Goal: Task Accomplishment & Management: Use online tool/utility

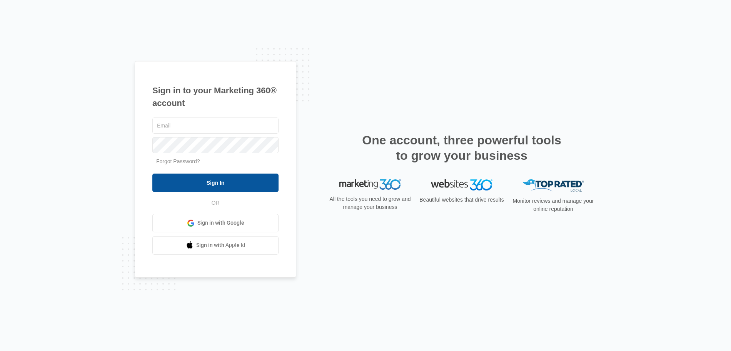
type input "[PERSON_NAME][EMAIL_ADDRESS][PERSON_NAME][DOMAIN_NAME]"
click at [226, 184] on input "Sign In" at bounding box center [215, 183] width 126 height 18
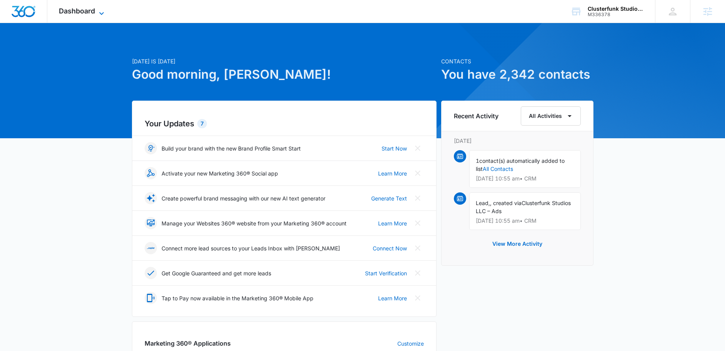
click at [105, 13] on icon at bounding box center [101, 13] width 9 height 9
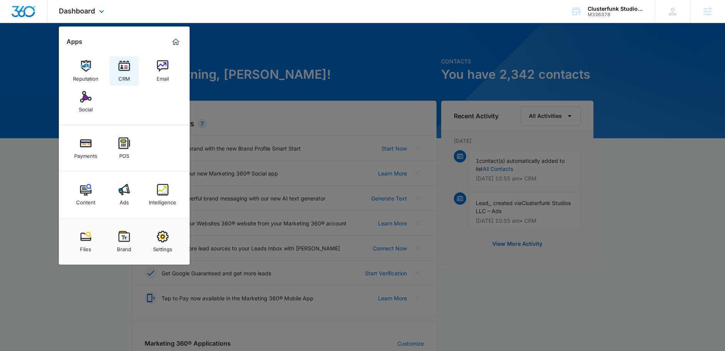
click at [131, 67] on link "CRM" at bounding box center [124, 71] width 29 height 29
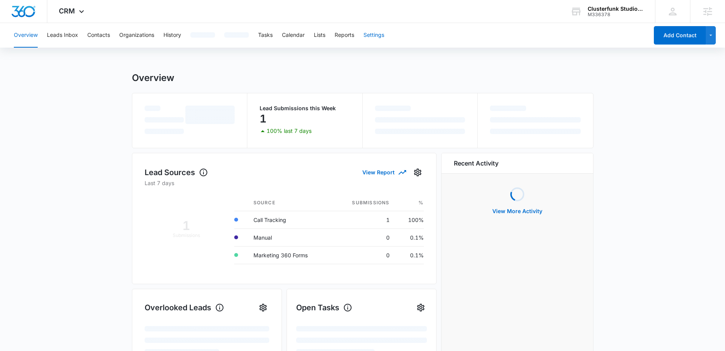
click at [384, 33] on button "Settings" at bounding box center [373, 35] width 21 height 25
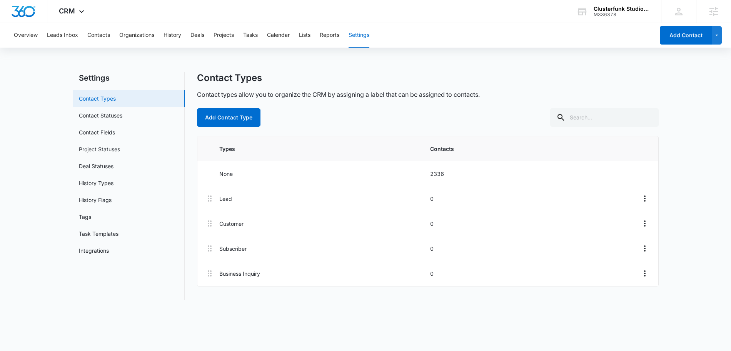
click at [107, 99] on link "Contact Types" at bounding box center [97, 99] width 37 height 8
click at [607, 9] on div "Clusterfunk Studios LLC" at bounding box center [621, 9] width 56 height 6
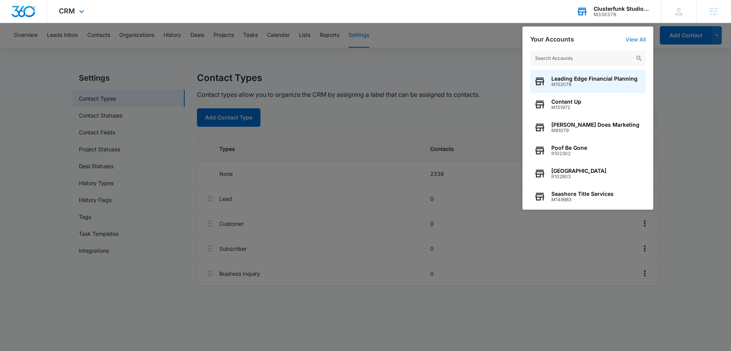
click at [569, 61] on input "text" at bounding box center [587, 58] width 115 height 15
type input "early bird"
click at [580, 87] on div "early bird M187055" at bounding box center [587, 81] width 115 height 23
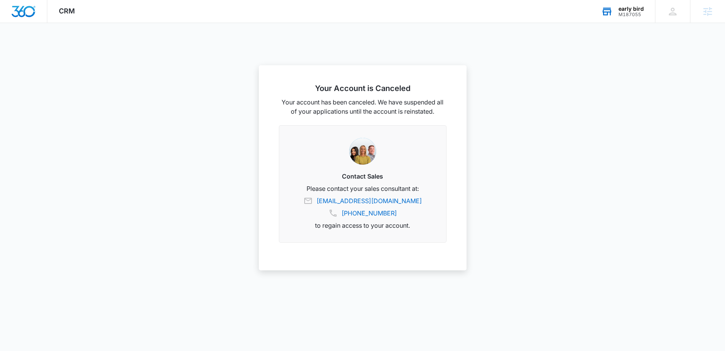
click at [628, 14] on div "M187055" at bounding box center [630, 14] width 25 height 5
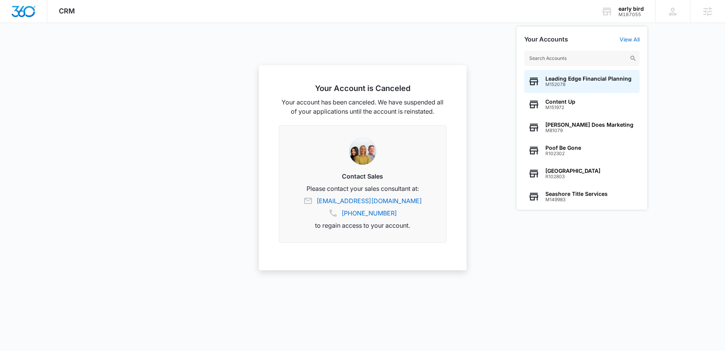
click at [574, 57] on input "text" at bounding box center [581, 58] width 115 height 15
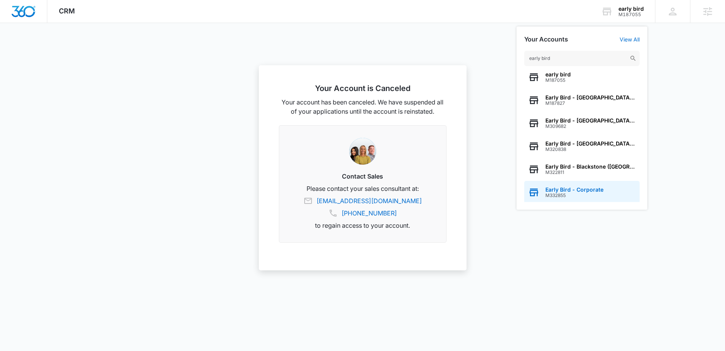
scroll to position [6, 0]
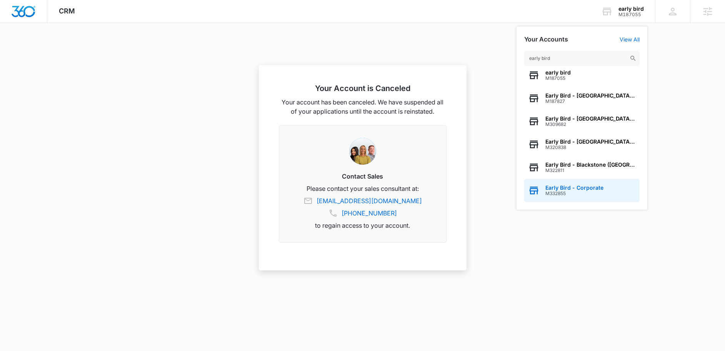
type input "early bird"
click at [563, 190] on span "Early Bird - Corporate" at bounding box center [574, 188] width 58 height 6
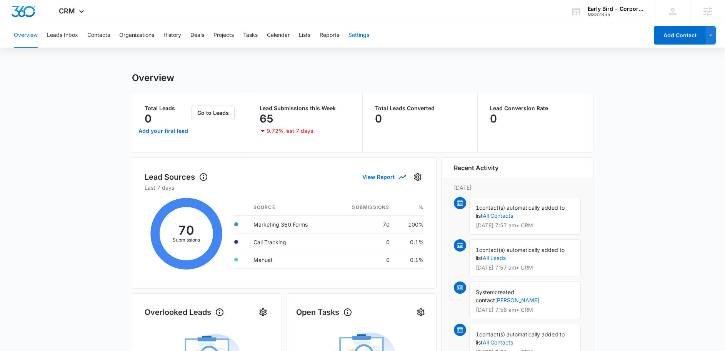
click at [367, 30] on button "Settings" at bounding box center [358, 35] width 21 height 25
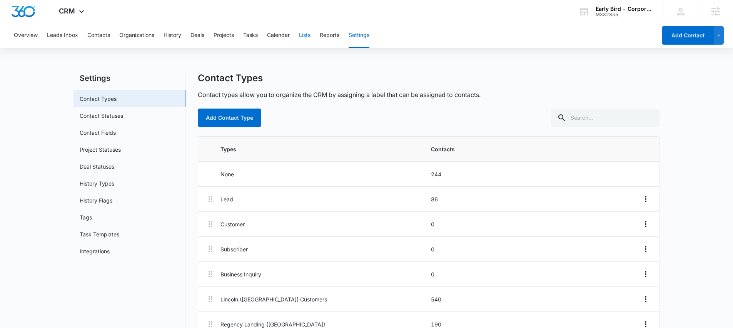
click at [301, 33] on button "Lists" at bounding box center [305, 35] width 12 height 25
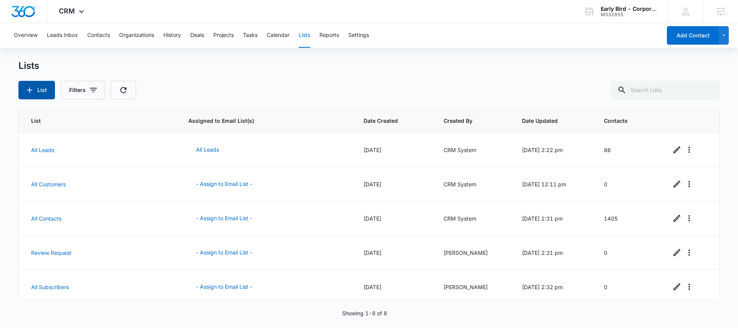
click at [39, 89] on button "List" at bounding box center [36, 90] width 37 height 18
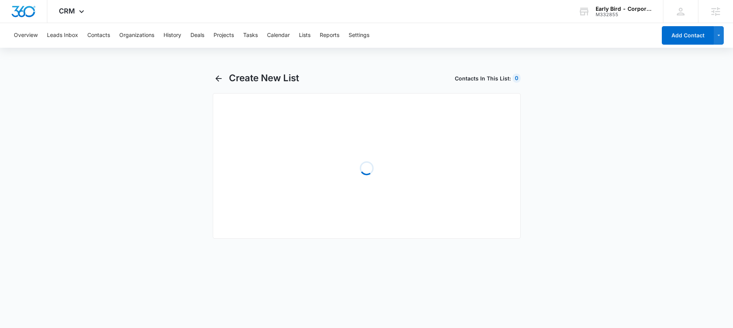
select select "31"
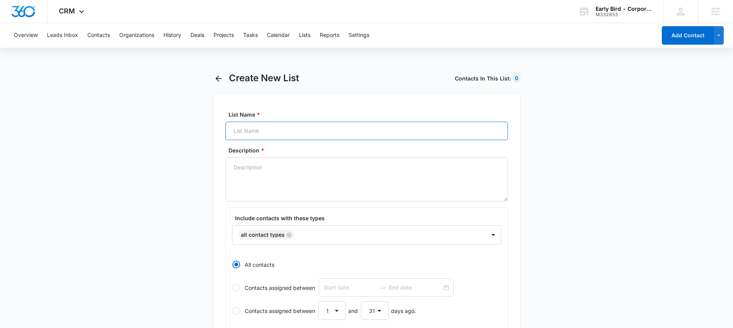
click at [256, 134] on input "List Name *" at bounding box center [366, 131] width 282 height 18
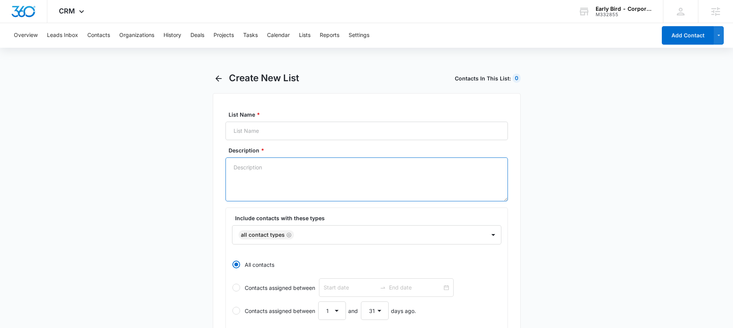
click at [237, 177] on textarea "Description *" at bounding box center [366, 179] width 282 height 44
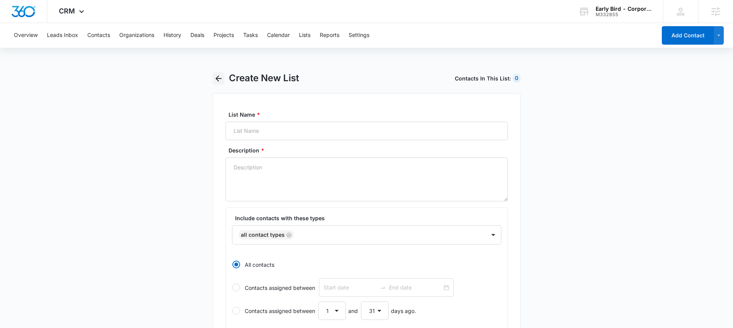
click at [221, 79] on icon "button" at bounding box center [218, 78] width 9 height 9
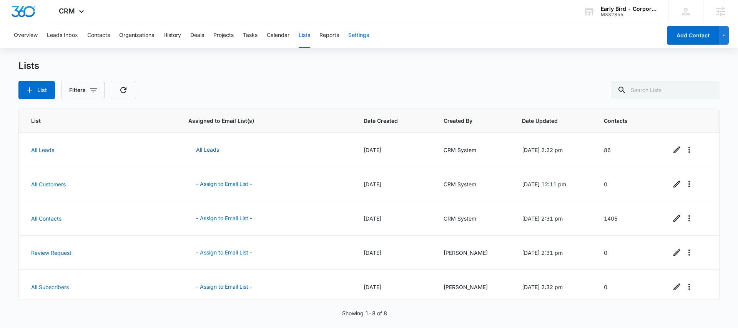
click at [363, 37] on button "Settings" at bounding box center [358, 35] width 21 height 25
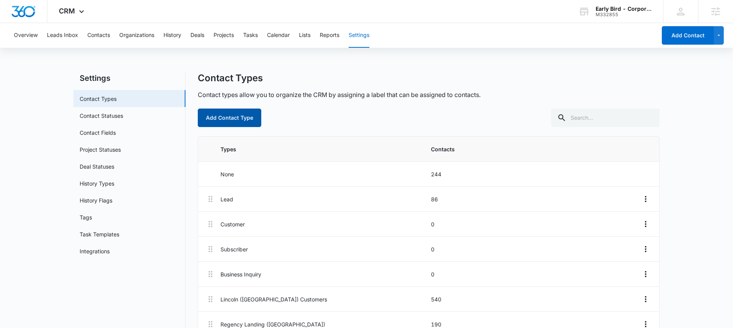
click at [225, 122] on button "Add Contact Type" at bounding box center [229, 117] width 63 height 18
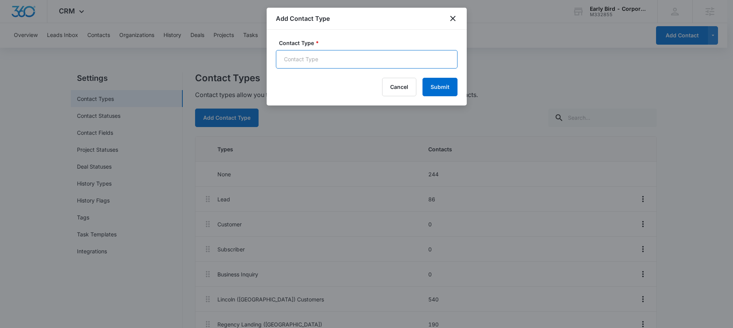
click at [304, 60] on input "Contact Type *" at bounding box center [367, 59] width 182 height 18
click at [254, 54] on div at bounding box center [366, 164] width 733 height 328
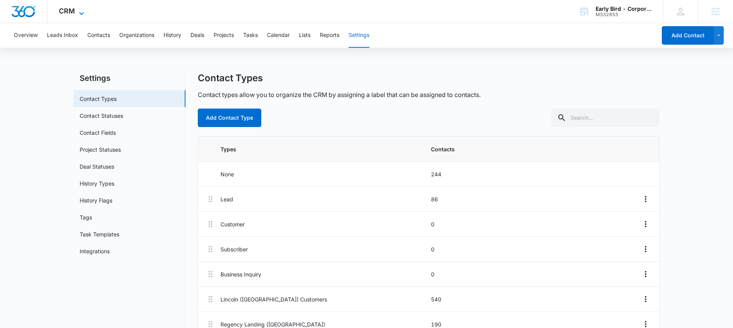
click at [80, 12] on icon at bounding box center [81, 13] width 9 height 9
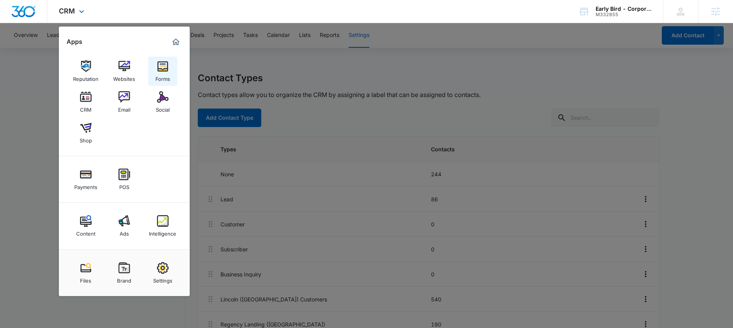
click at [163, 66] on img at bounding box center [163, 66] width 12 height 12
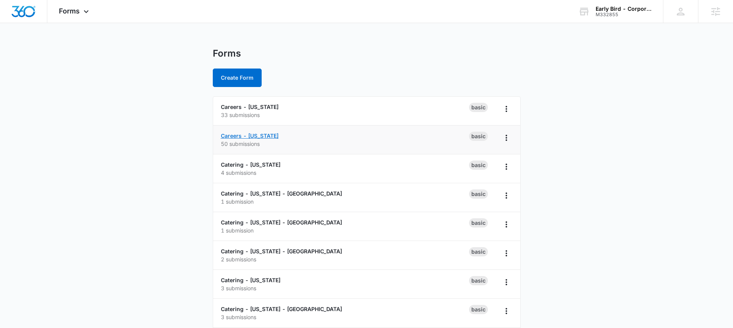
click at [243, 135] on link "Careers - [US_STATE]" at bounding box center [250, 135] width 58 height 7
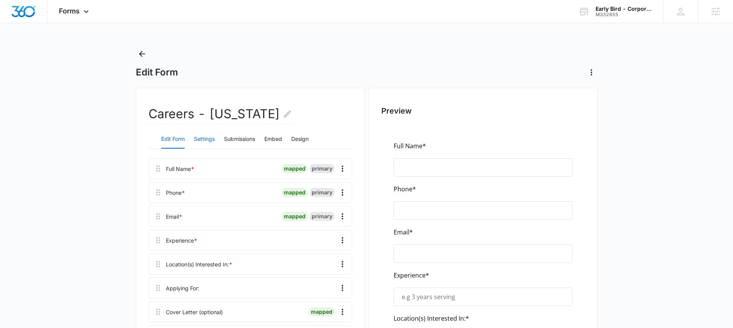
click at [210, 137] on button "Settings" at bounding box center [204, 139] width 21 height 18
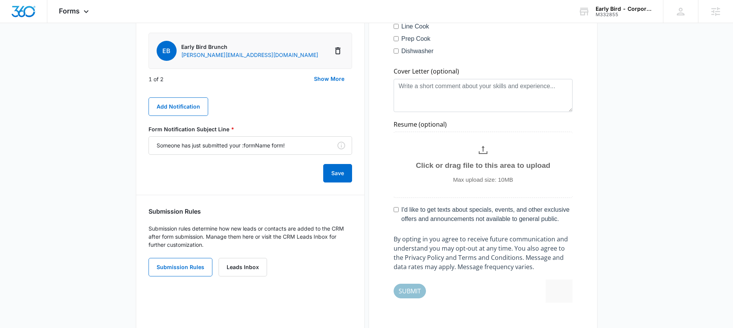
scroll to position [457, 0]
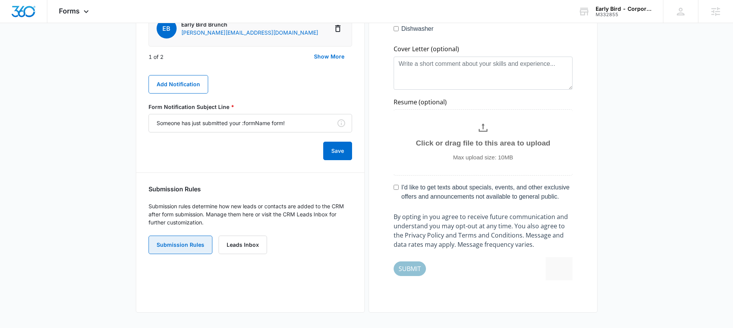
click at [188, 251] on button "Submission Rules" at bounding box center [180, 244] width 64 height 18
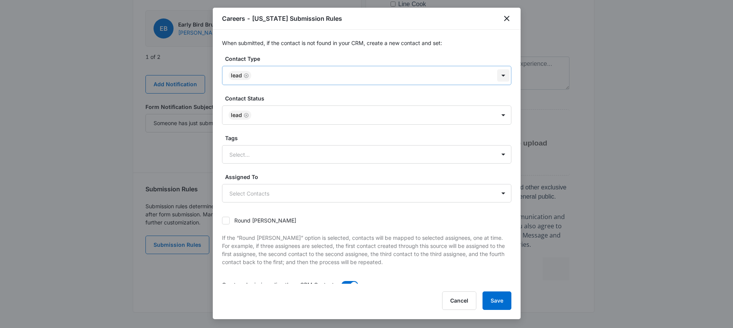
click at [497, 73] on div at bounding box center [503, 75] width 12 height 12
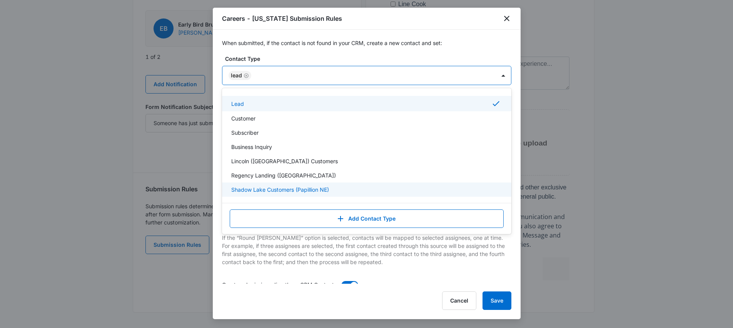
scroll to position [41, 0]
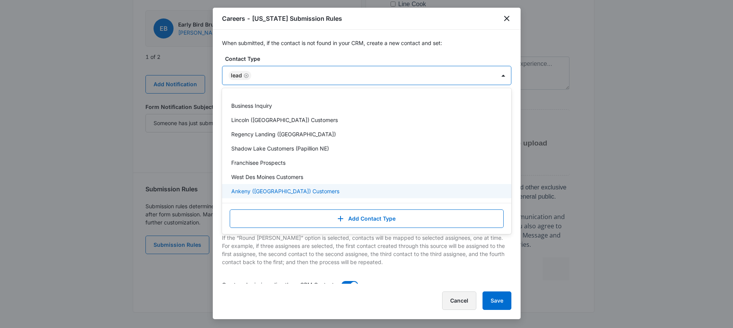
click at [460, 301] on button "Cancel" at bounding box center [459, 300] width 34 height 18
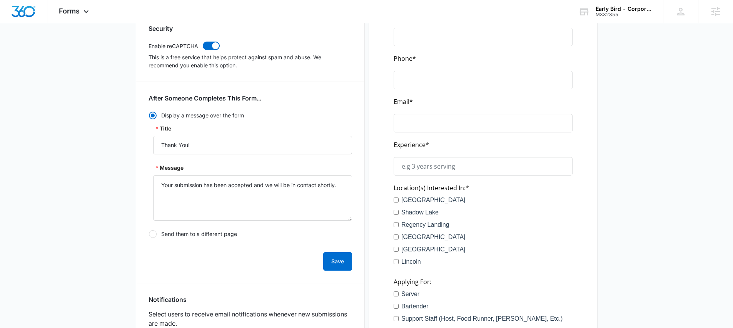
scroll to position [0, 0]
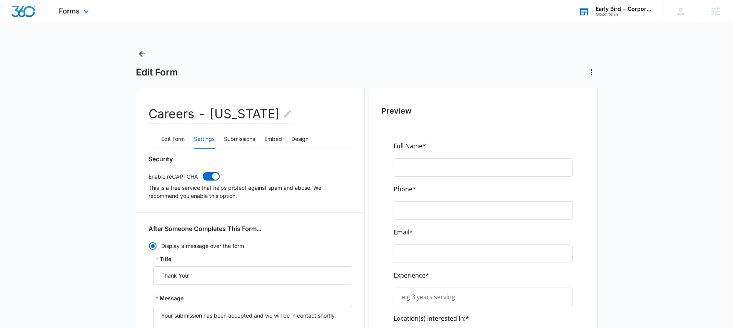
click at [613, 12] on div "M332855" at bounding box center [623, 14] width 56 height 5
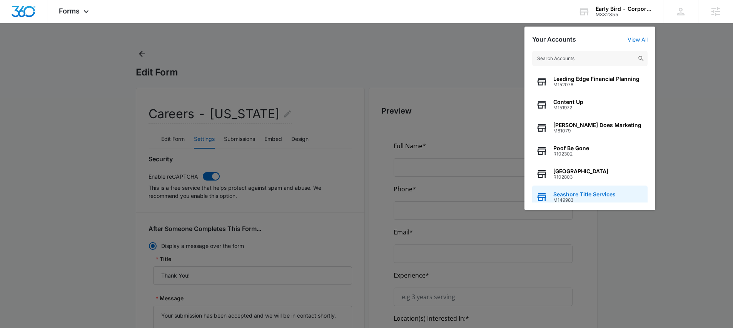
scroll to position [98, 0]
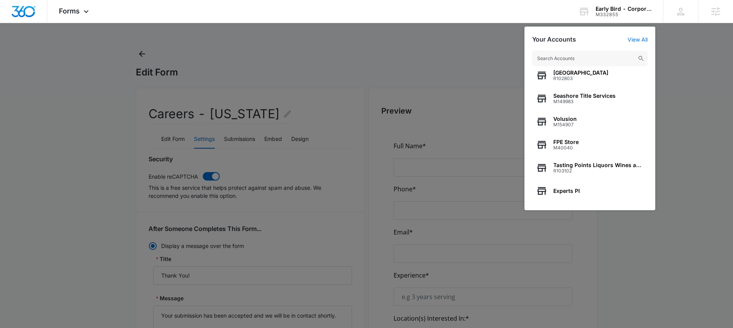
click at [570, 62] on input "text" at bounding box center [589, 58] width 115 height 15
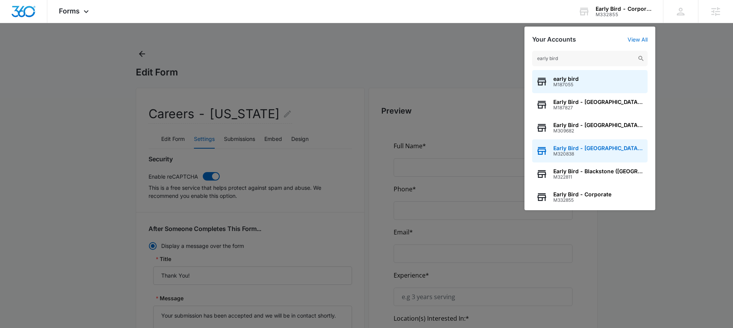
type input "early bird"
click at [590, 148] on span "Early Bird - [GEOGRAPHIC_DATA] ([GEOGRAPHIC_DATA])" at bounding box center [598, 148] width 90 height 6
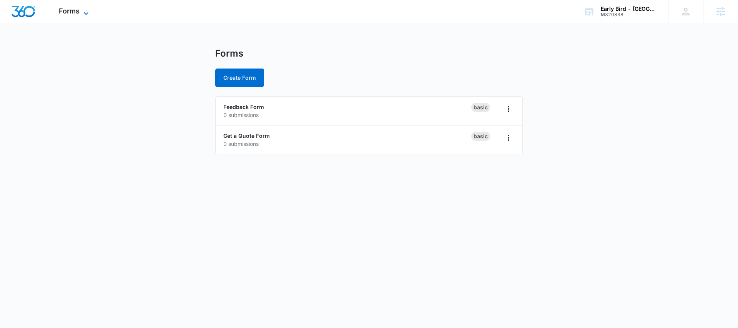
click at [70, 12] on span "Forms" at bounding box center [69, 11] width 21 height 8
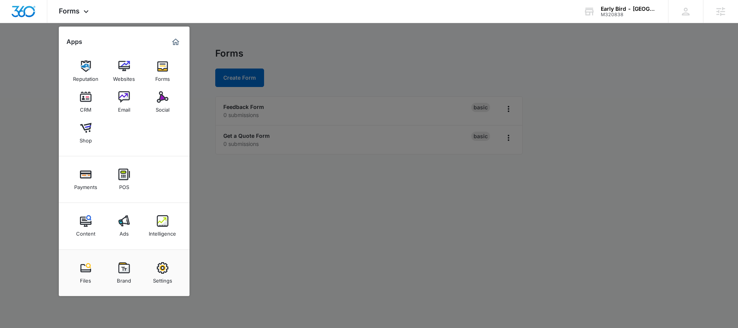
click at [90, 101] on img at bounding box center [86, 97] width 12 height 12
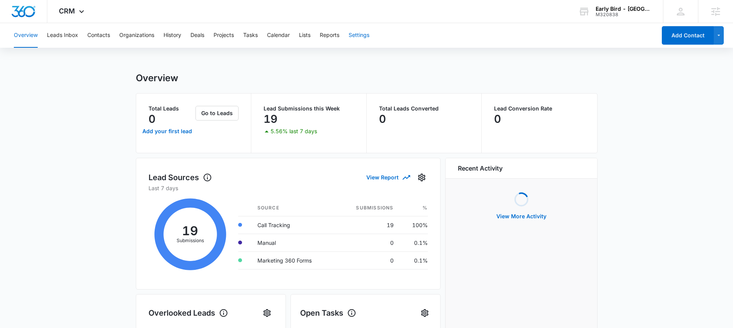
click at [368, 34] on button "Settings" at bounding box center [358, 35] width 21 height 25
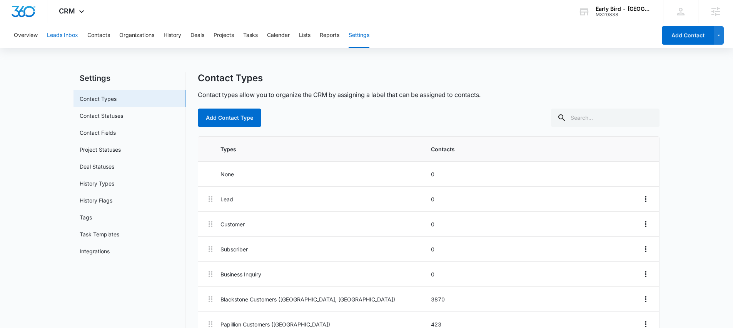
click at [61, 36] on button "Leads Inbox" at bounding box center [62, 35] width 31 height 25
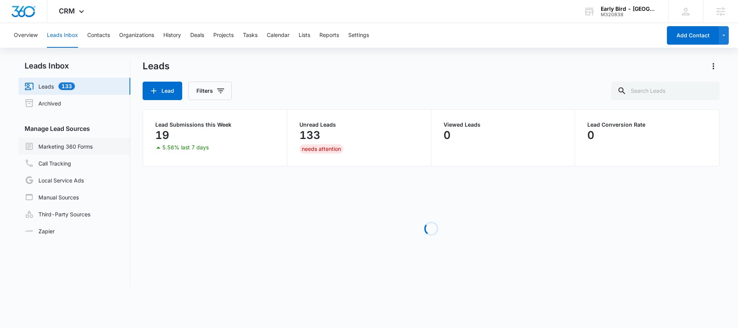
click at [63, 147] on link "Marketing 360 Forms" at bounding box center [59, 146] width 68 height 9
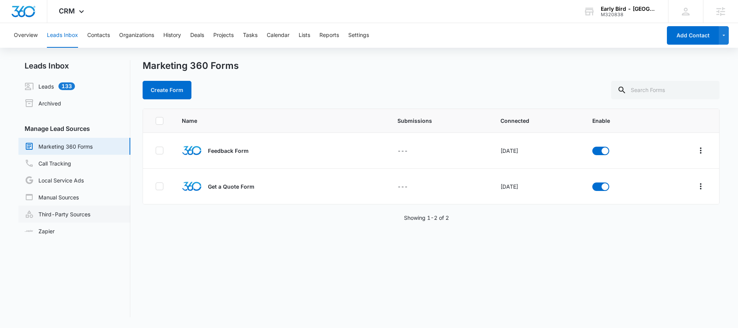
click at [63, 212] on link "Third-Party Sources" at bounding box center [58, 213] width 66 height 9
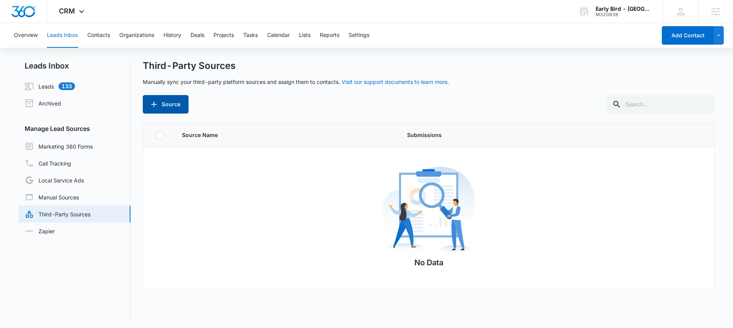
click at [172, 104] on button "Source" at bounding box center [166, 104] width 46 height 18
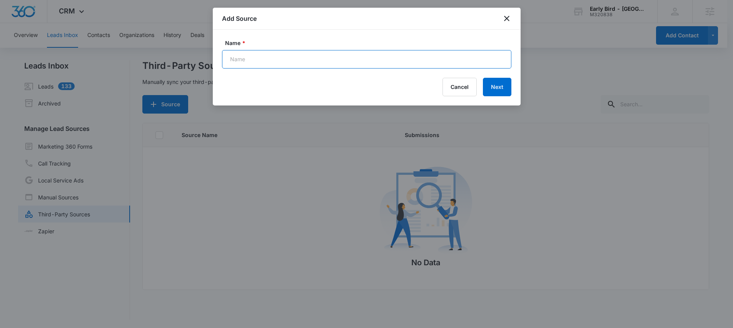
click at [271, 63] on input "Name *" at bounding box center [366, 59] width 289 height 18
